Goal: Transaction & Acquisition: Subscribe to service/newsletter

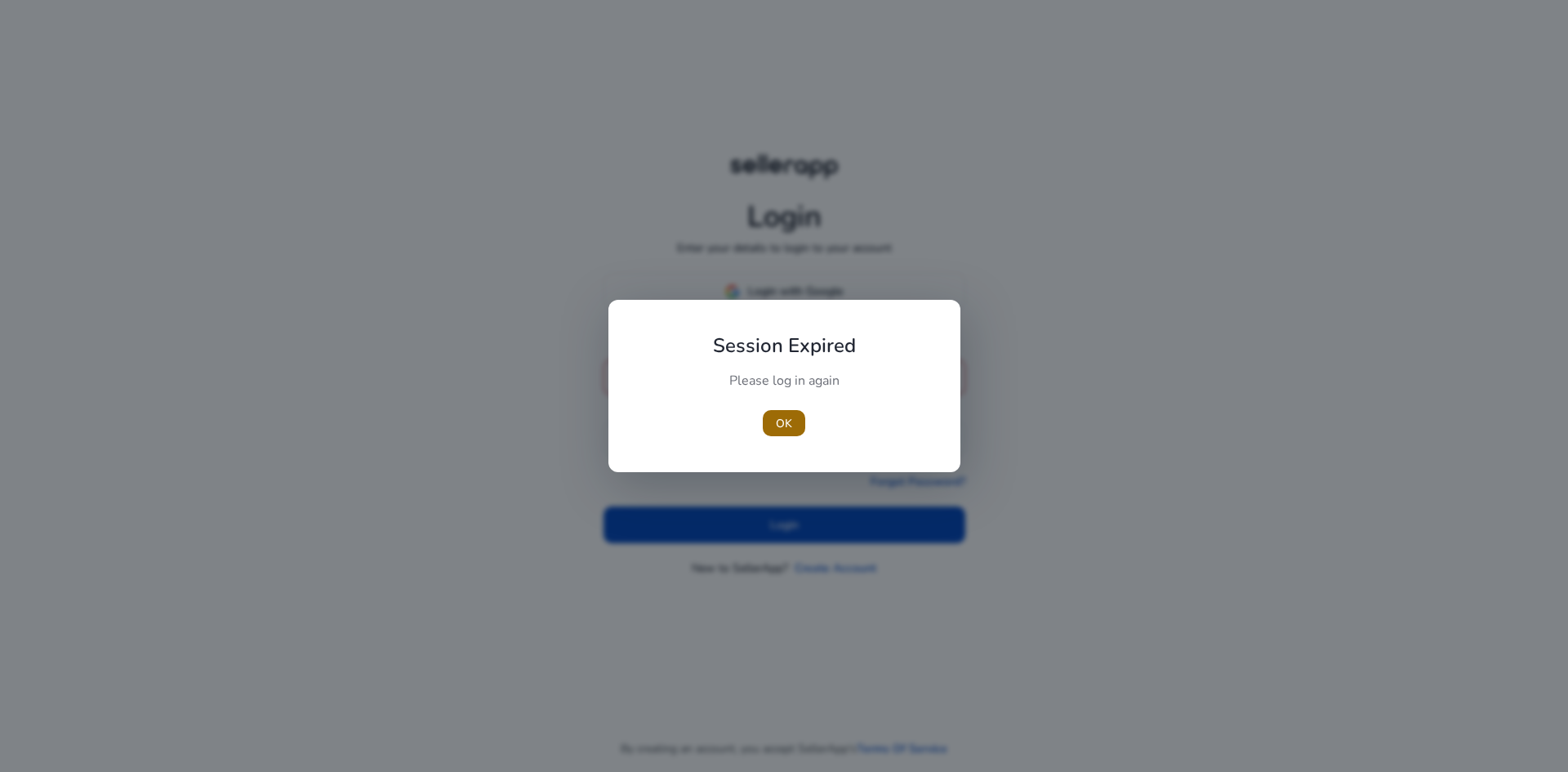
click at [790, 428] on span "OK" at bounding box center [784, 424] width 17 height 18
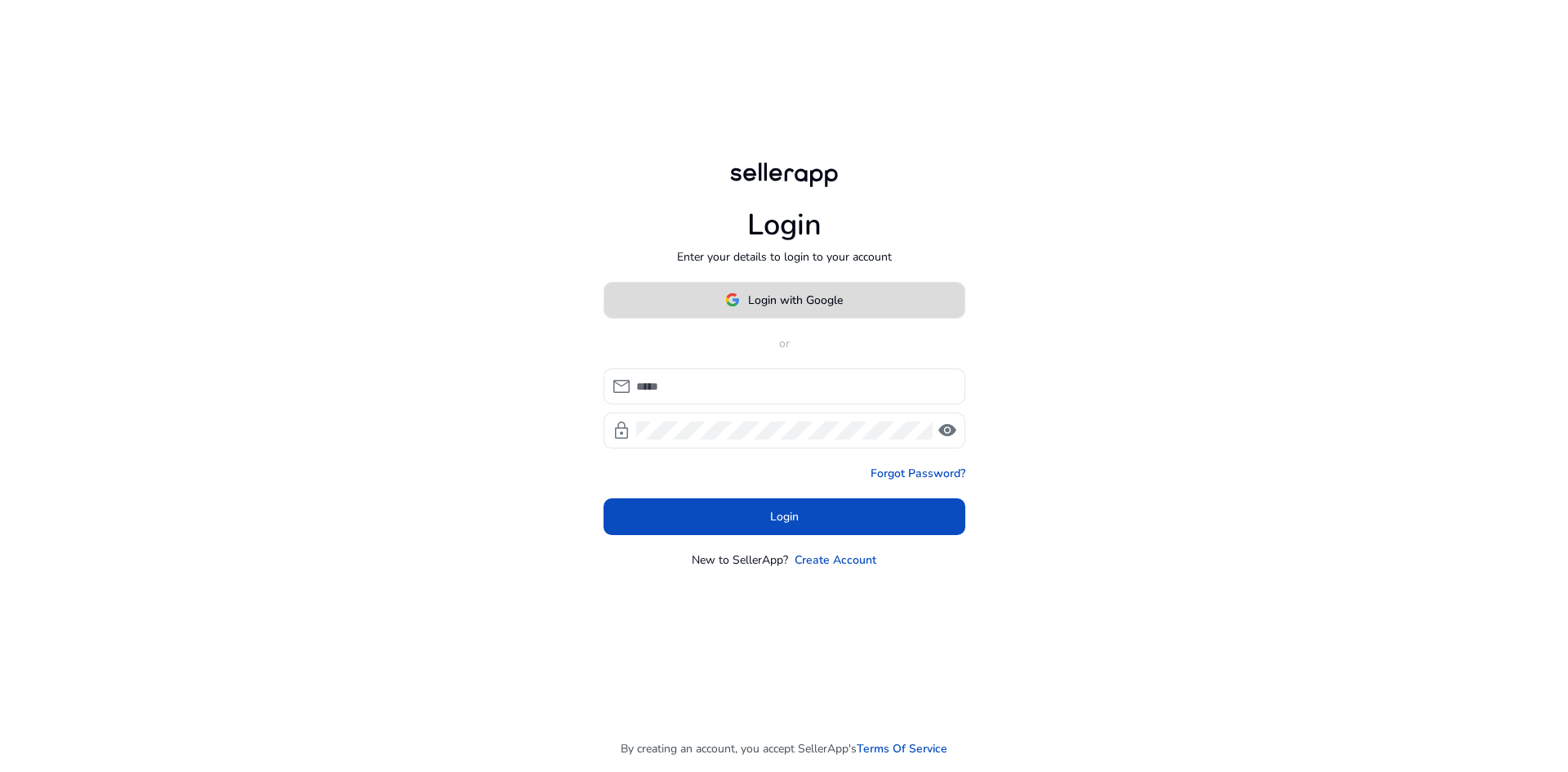
click at [847, 303] on span at bounding box center [784, 299] width 361 height 39
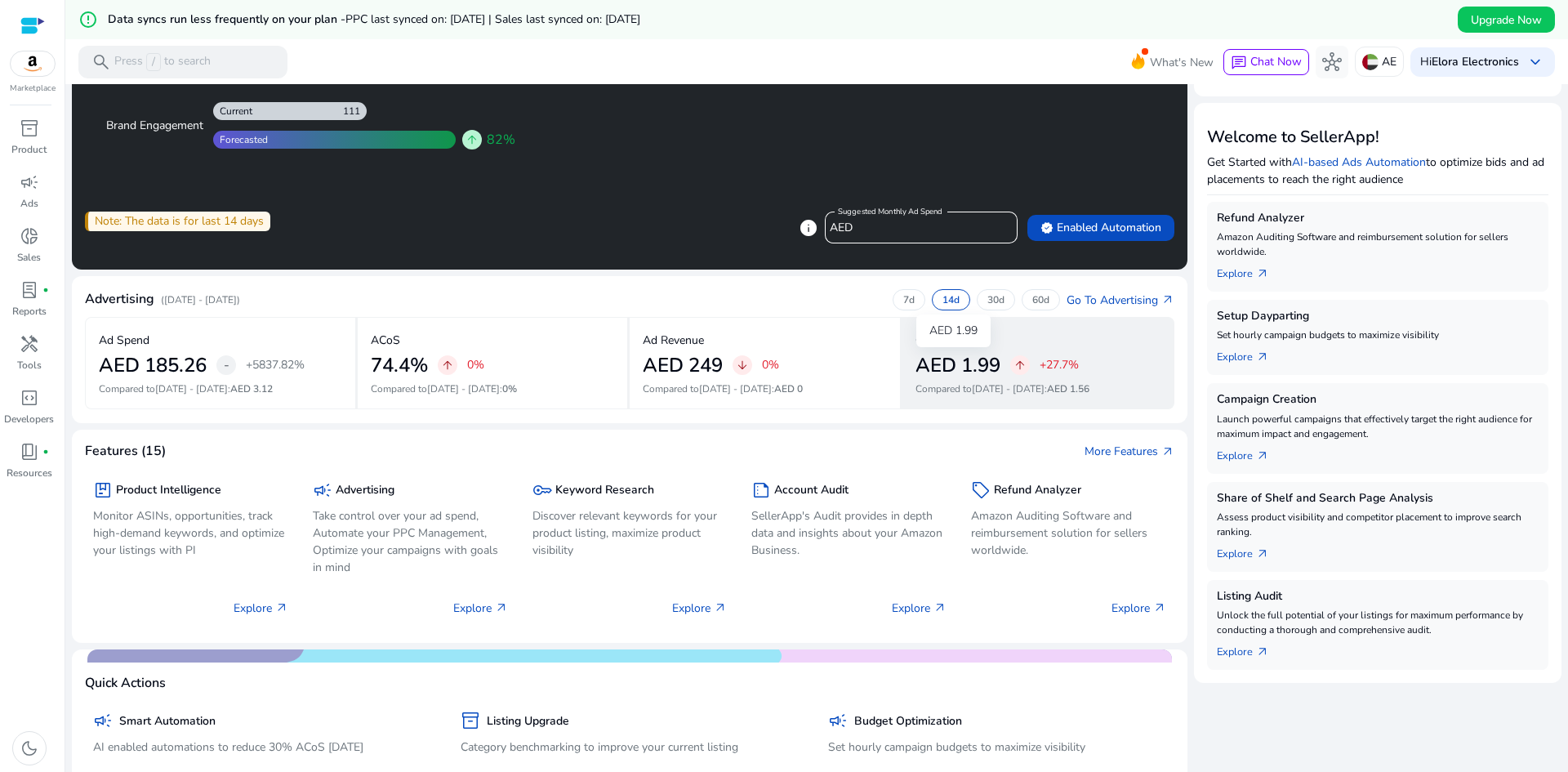
click at [943, 376] on h2 "AED 1.99" at bounding box center [957, 366] width 85 height 23
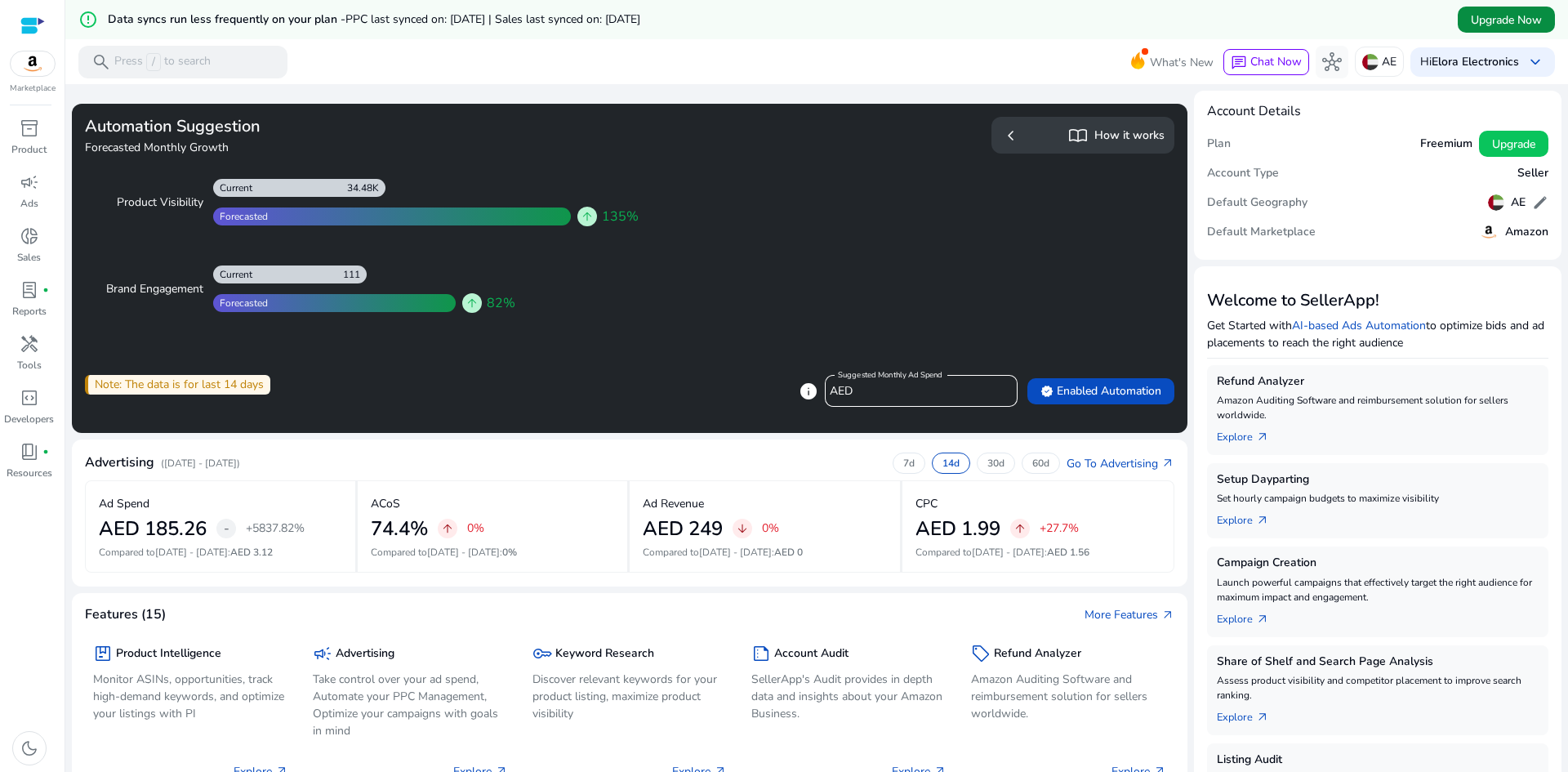
click at [1516, 17] on span "Upgrade Now" at bounding box center [1506, 20] width 71 height 18
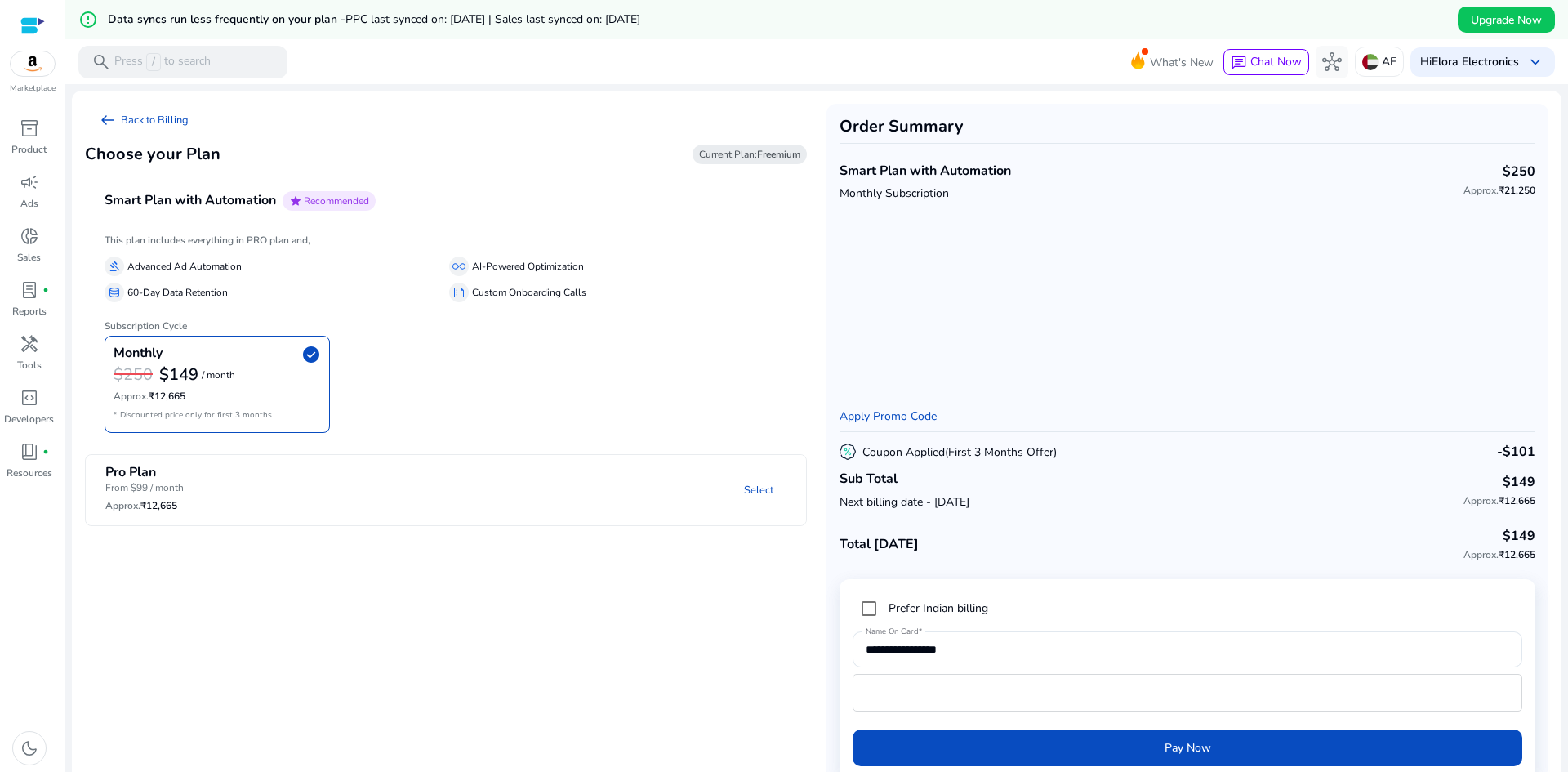
click at [324, 492] on mat-panel-title "Pro Plan From $99 / month Approx. ₹12,665" at bounding box center [216, 491] width 223 height 53
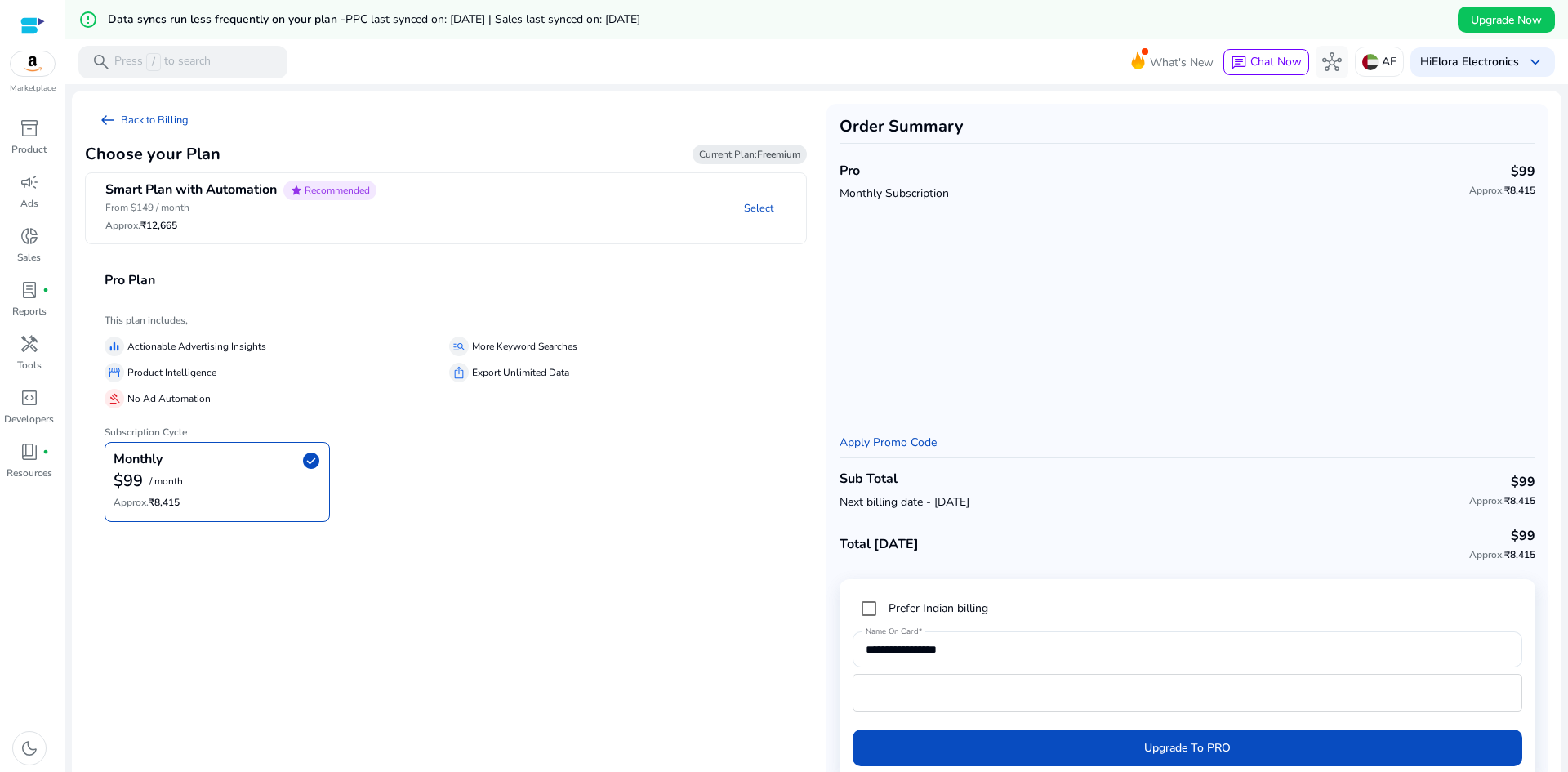
click at [240, 336] on div "equalizer Actionable Advertising Insights" at bounding box center [273, 346] width 338 height 19
click at [185, 395] on p "No Ad Automation" at bounding box center [169, 400] width 83 height 18
click at [116, 482] on b "$99" at bounding box center [128, 481] width 29 height 22
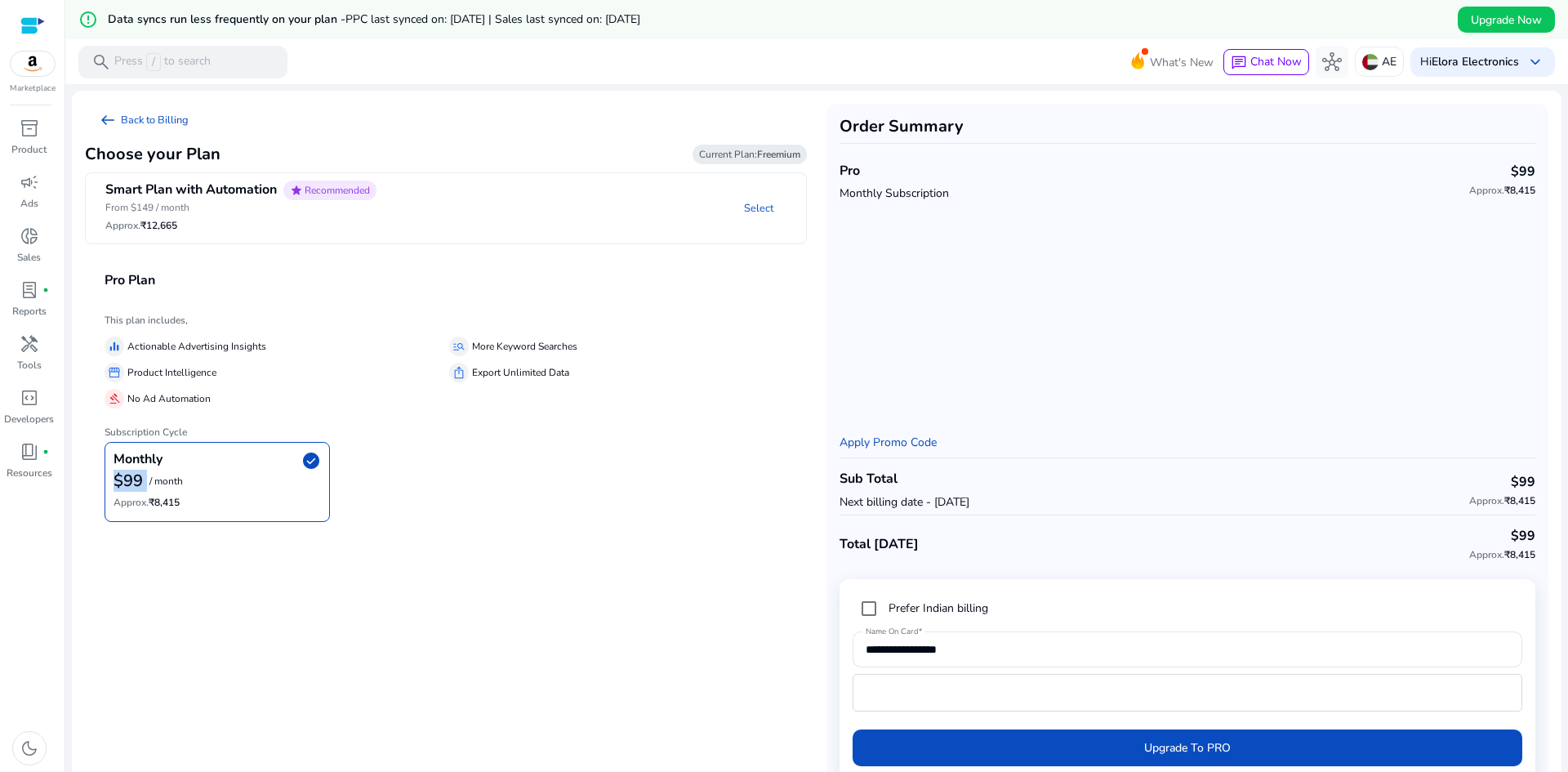
copy b "$99"
click at [149, 382] on div "storefront Product Intelligence" at bounding box center [273, 372] width 338 height 19
click at [223, 350] on p "Actionable Advertising Insights" at bounding box center [197, 347] width 138 height 18
click at [210, 208] on p "From $149 / month" at bounding box center [241, 207] width 271 height 15
